Goal: Browse casually

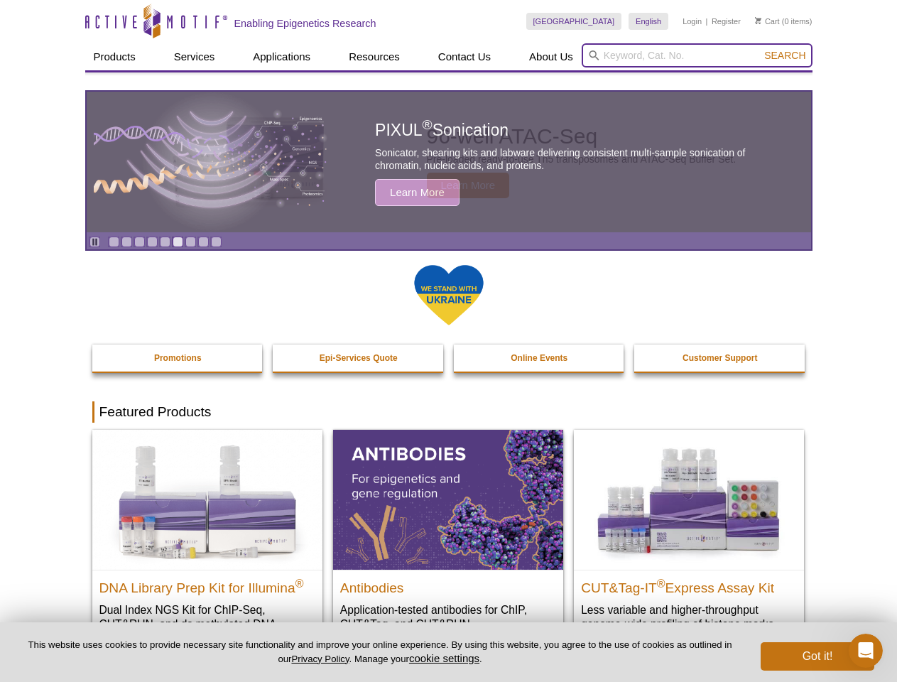
click at [697, 55] on input "search" at bounding box center [697, 55] width 231 height 24
click at [785, 55] on span "Search" at bounding box center [785, 55] width 41 height 11
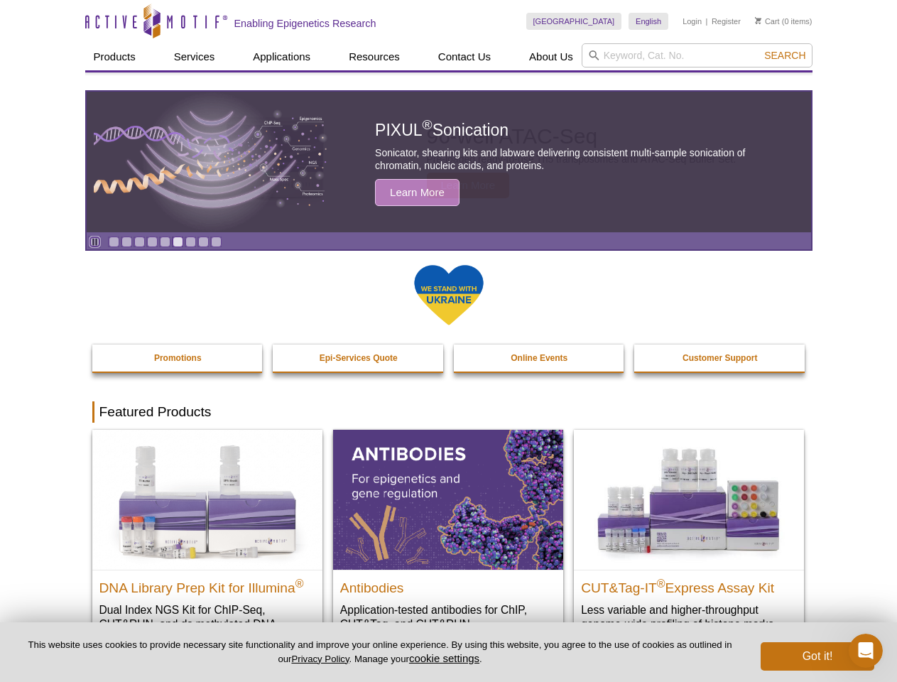
click at [95, 242] on icon "Pause" at bounding box center [94, 241] width 9 height 9
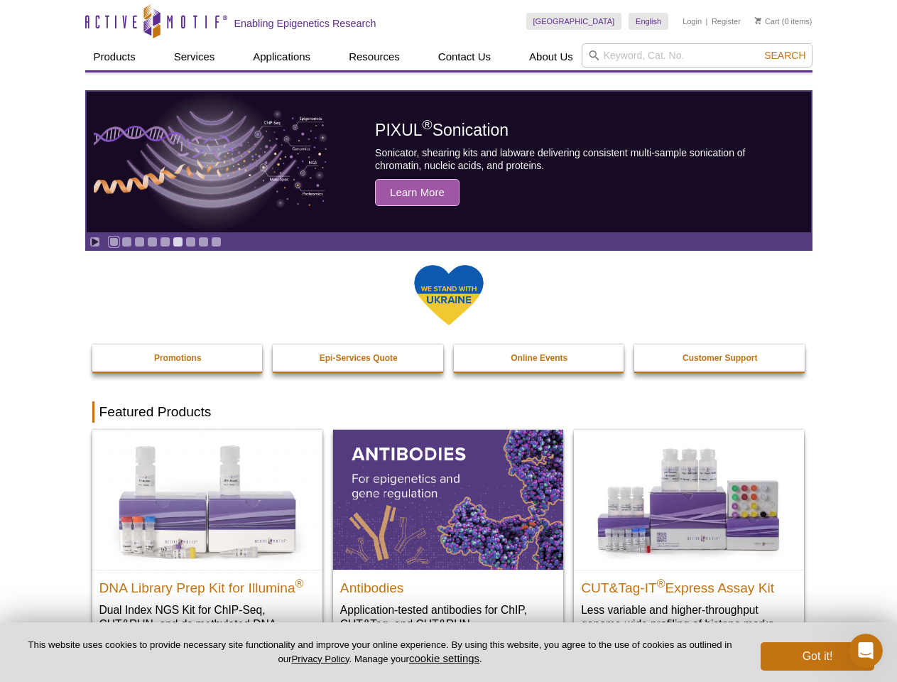
click at [114, 242] on link "Go to slide 1" at bounding box center [114, 242] width 11 height 11
click at [126, 242] on link "Go to slide 2" at bounding box center [127, 242] width 11 height 11
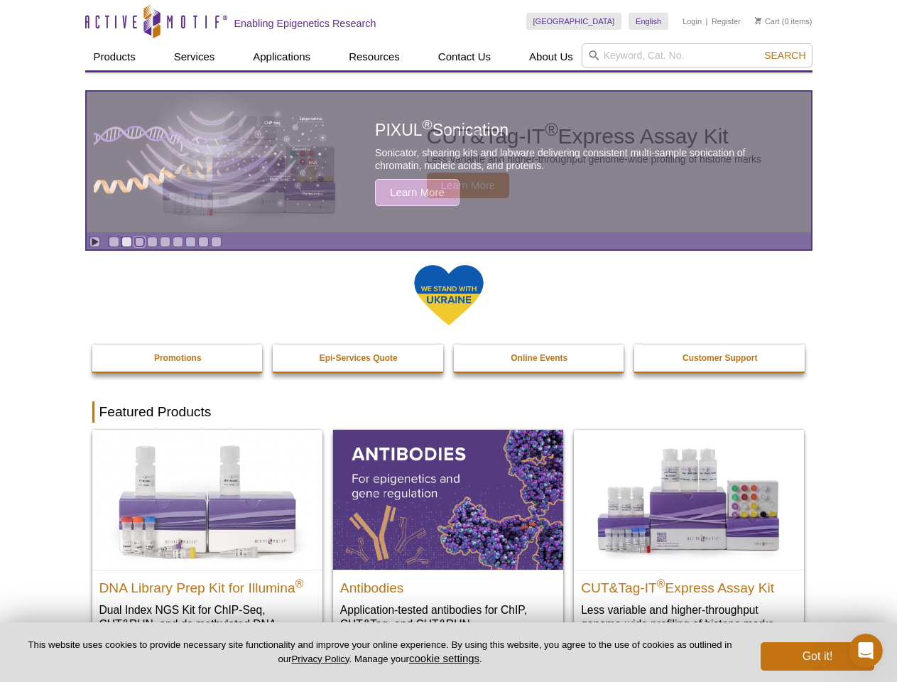
click at [139, 242] on link "Go to slide 3" at bounding box center [139, 242] width 11 height 11
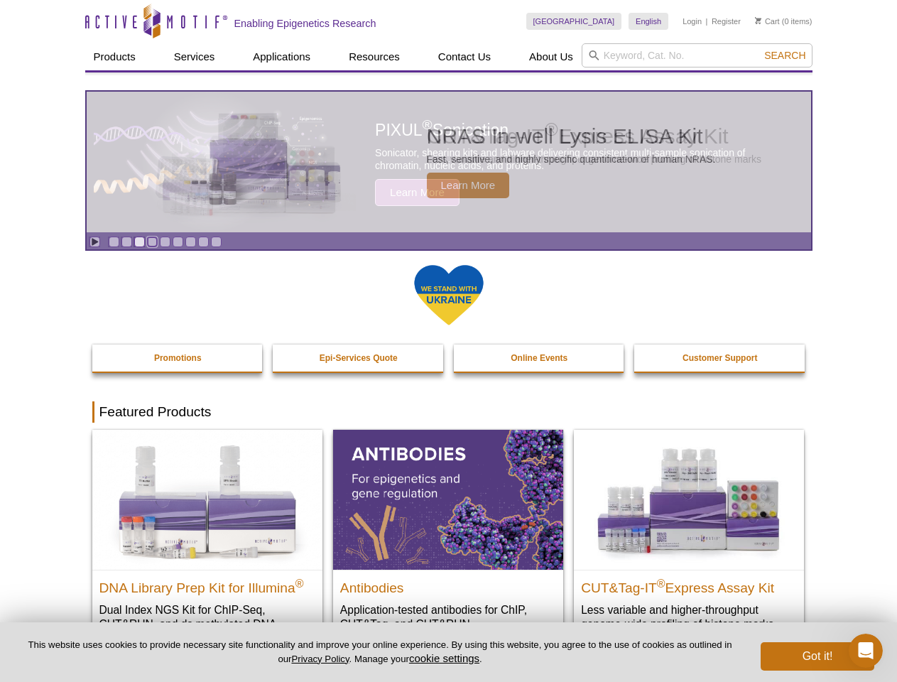
click at [152, 242] on link "Go to slide 4" at bounding box center [152, 242] width 11 height 11
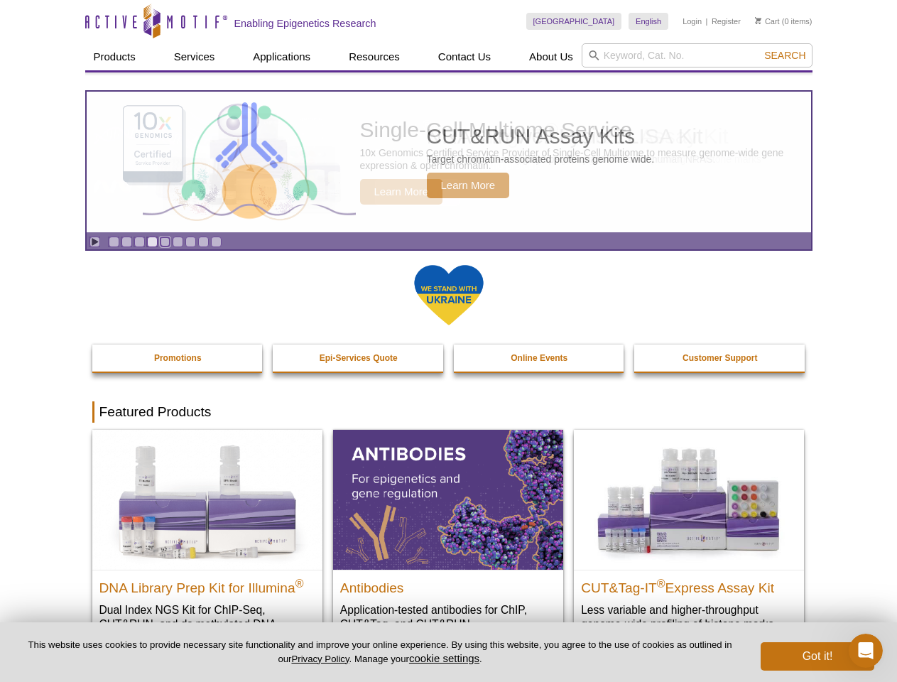
click at [165, 242] on link "Go to slide 5" at bounding box center [165, 242] width 11 height 11
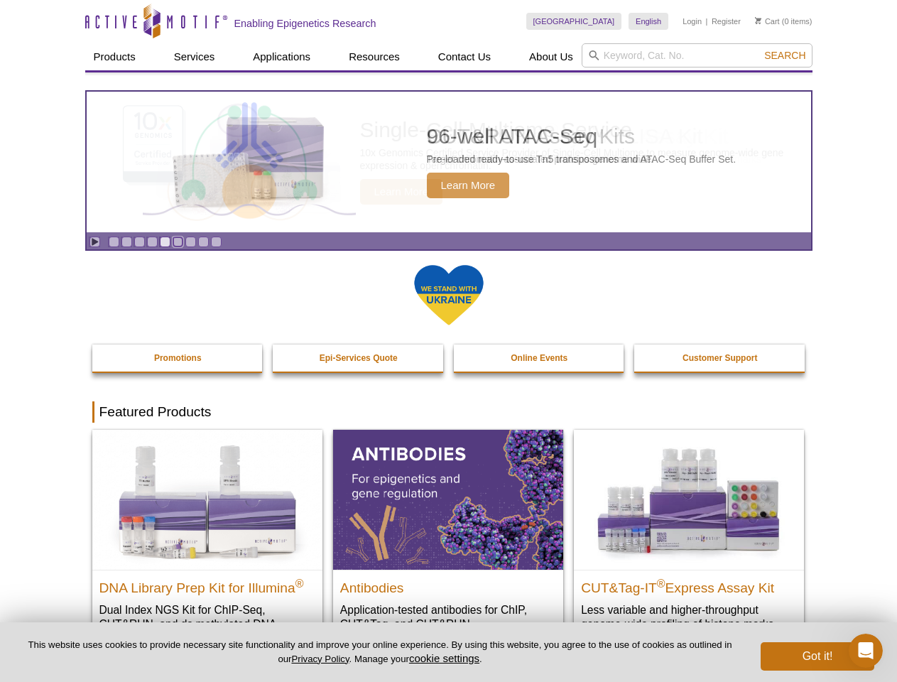
click at [178, 242] on link "Go to slide 6" at bounding box center [178, 242] width 11 height 11
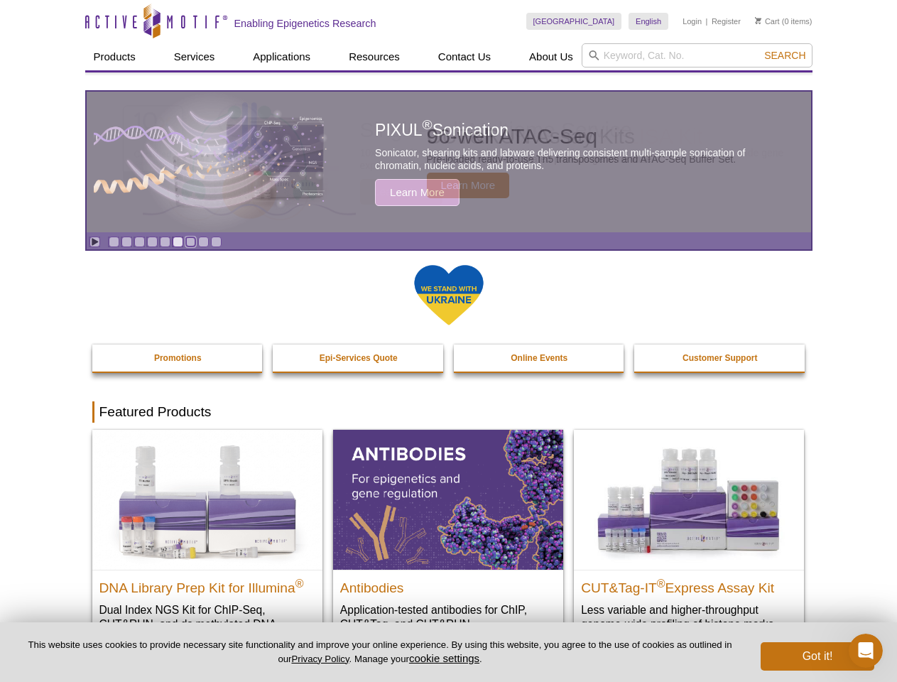
click at [190, 242] on link "Go to slide 7" at bounding box center [190, 242] width 11 height 11
